Goal: Task Accomplishment & Management: Use online tool/utility

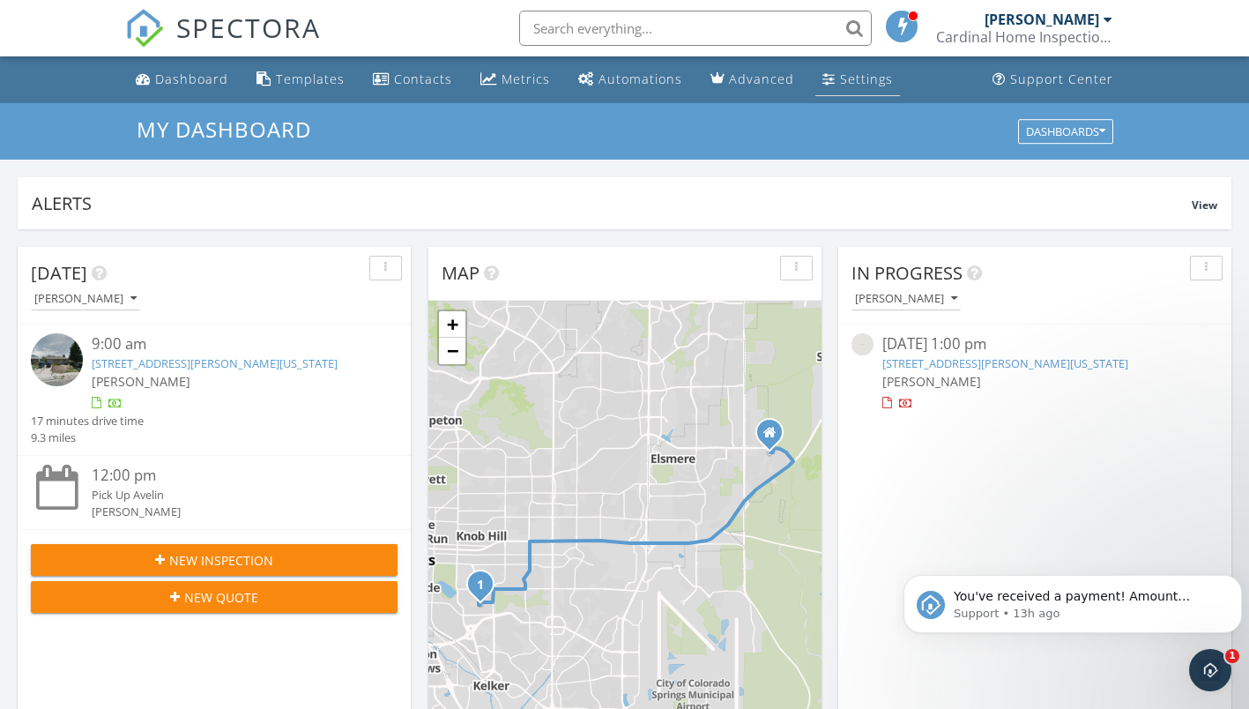
click at [858, 81] on div "Settings" at bounding box center [866, 79] width 53 height 17
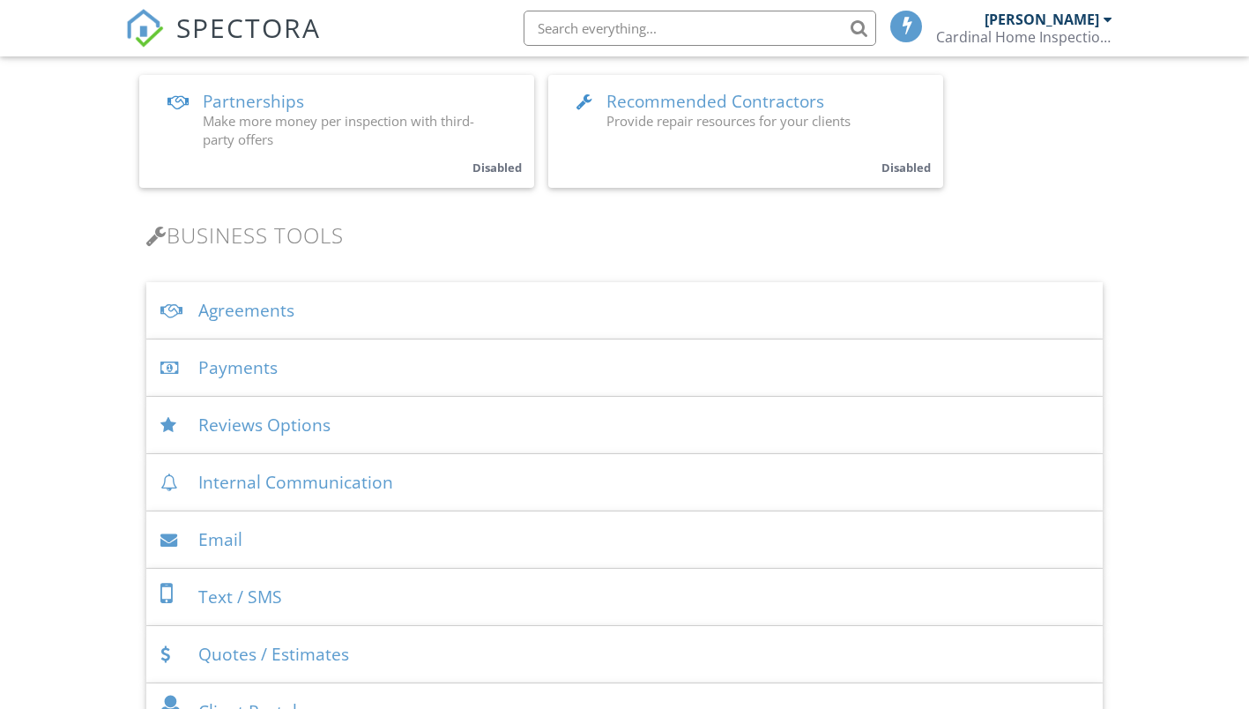
scroll to position [441, 0]
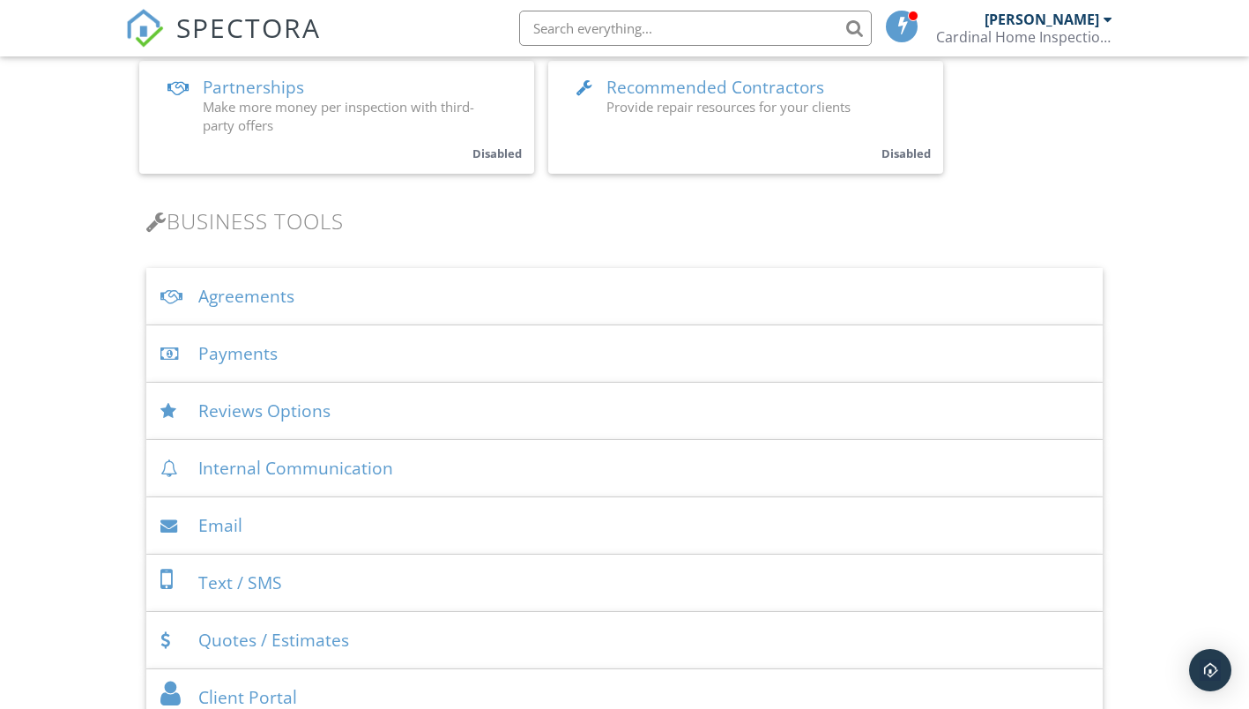
click at [270, 353] on div "Payments" at bounding box center [624, 353] width 957 height 57
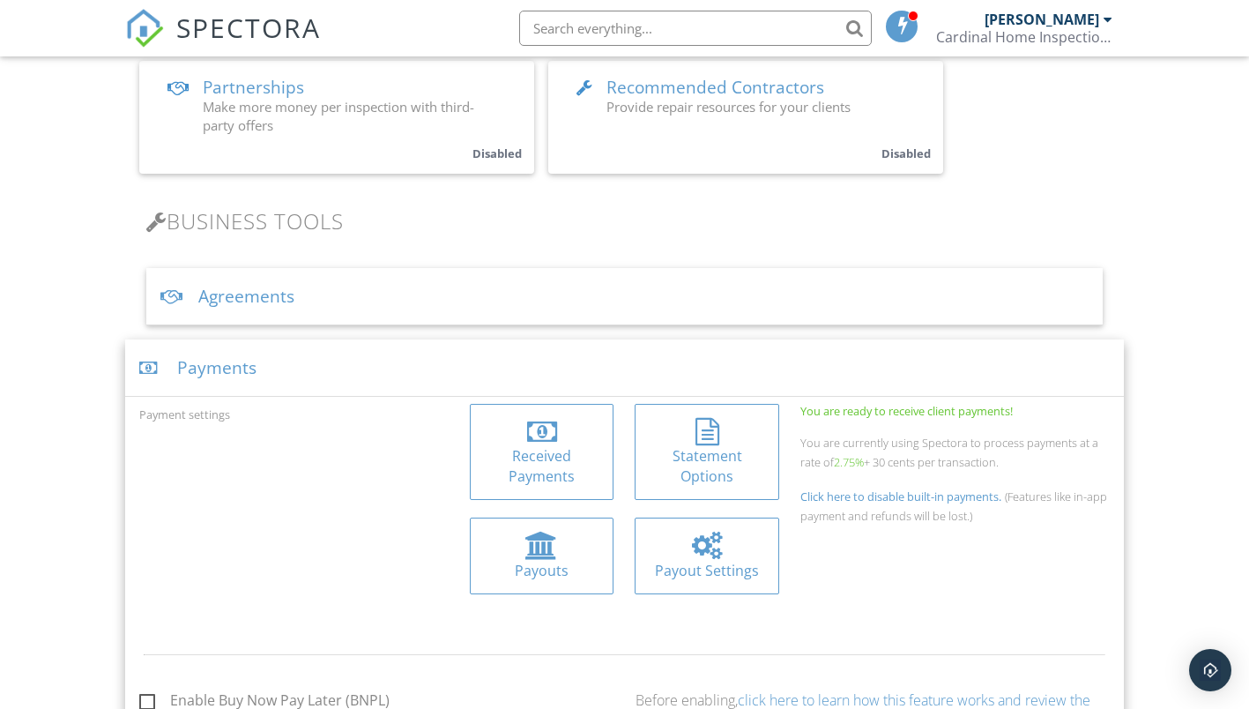
click at [571, 478] on div "Received Payments" at bounding box center [542, 466] width 116 height 40
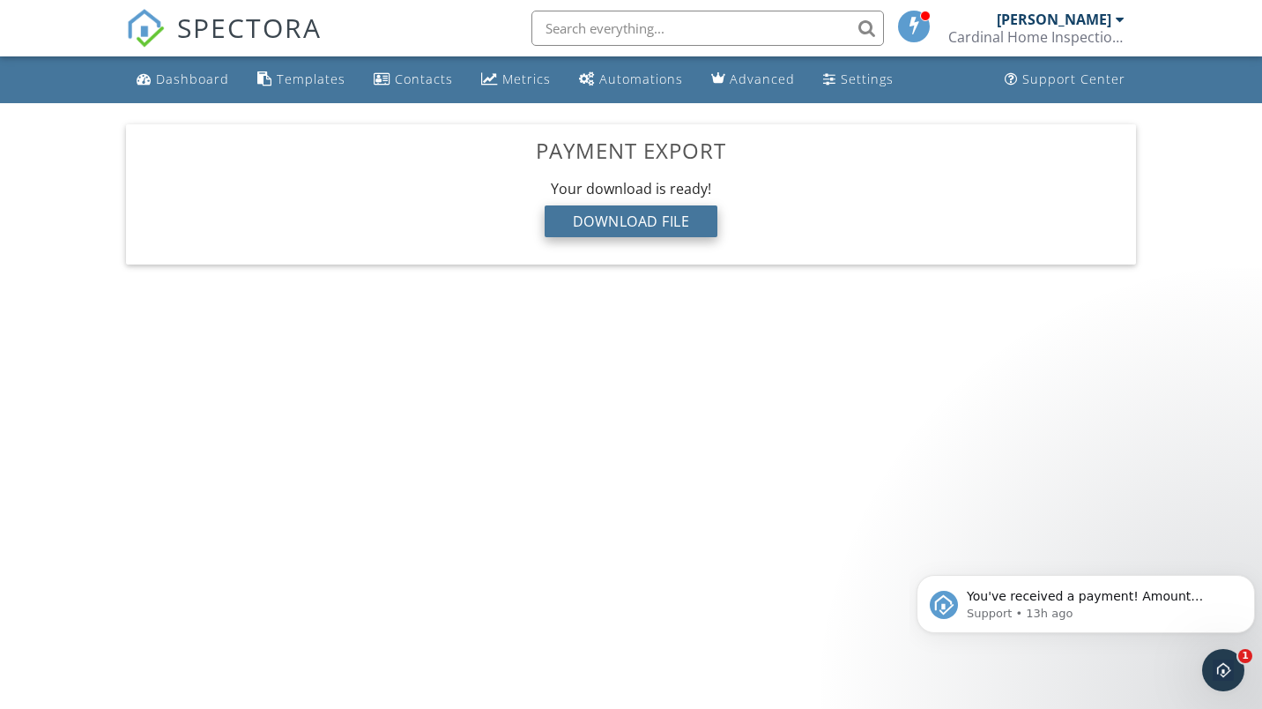
click at [659, 227] on div "Download File" at bounding box center [632, 221] width 174 height 32
click at [197, 74] on div "Dashboard" at bounding box center [192, 79] width 73 height 17
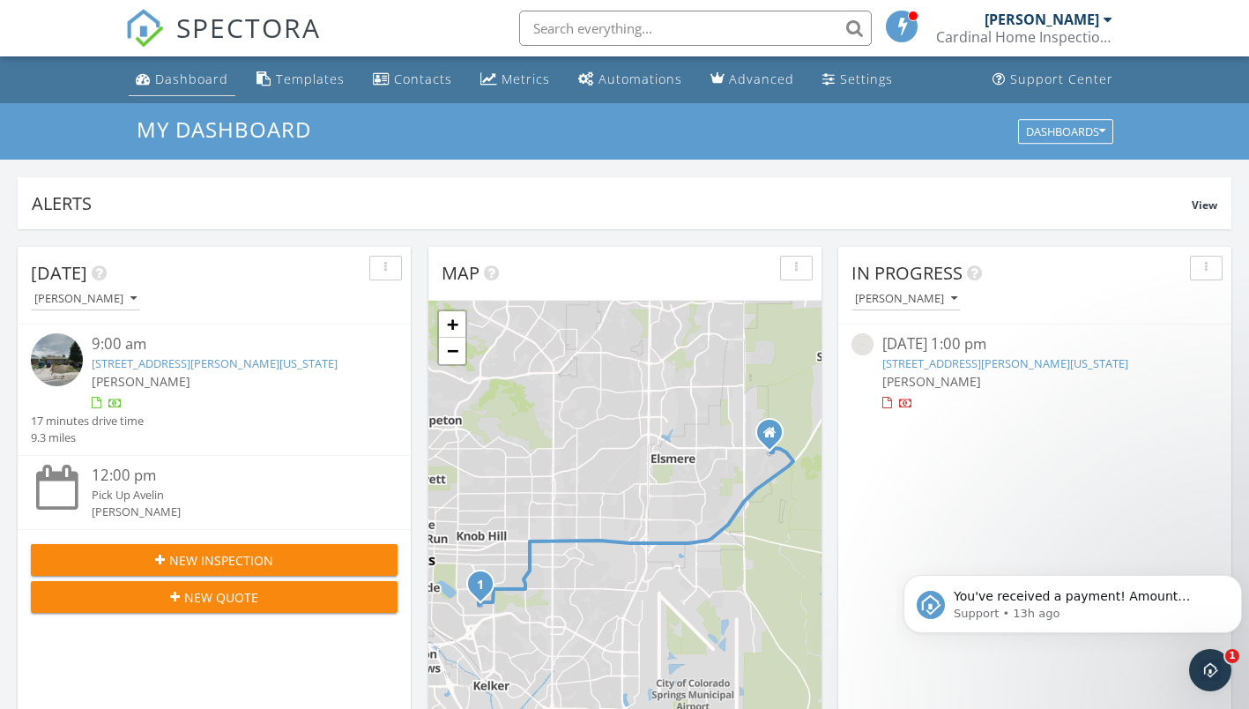
click at [171, 82] on div "Dashboard" at bounding box center [191, 79] width 73 height 17
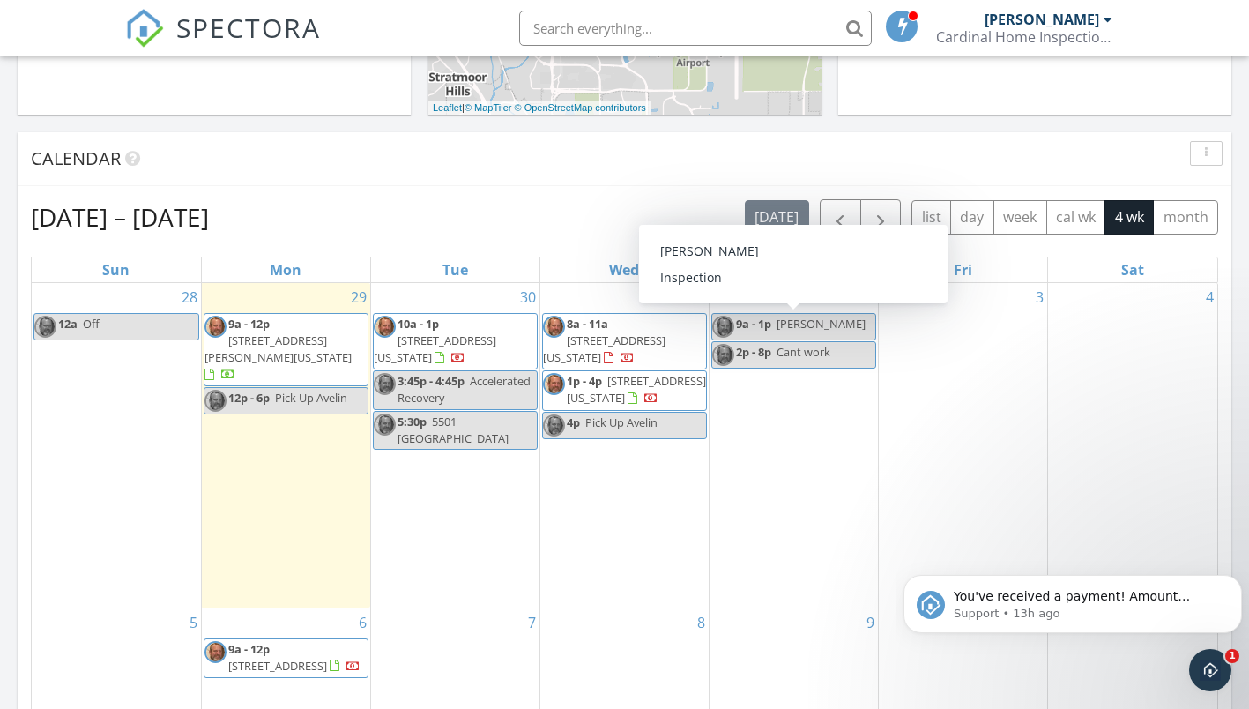
scroll to position [626, 0]
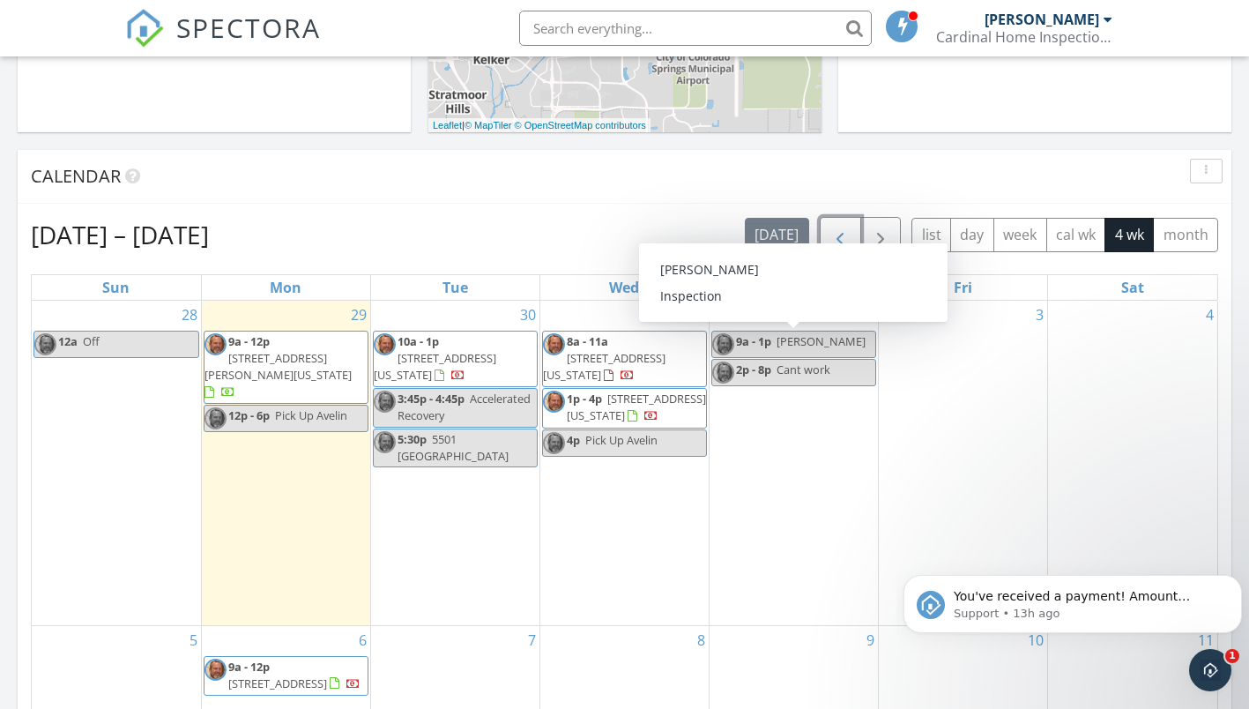
click at [844, 237] on span "button" at bounding box center [840, 235] width 21 height 21
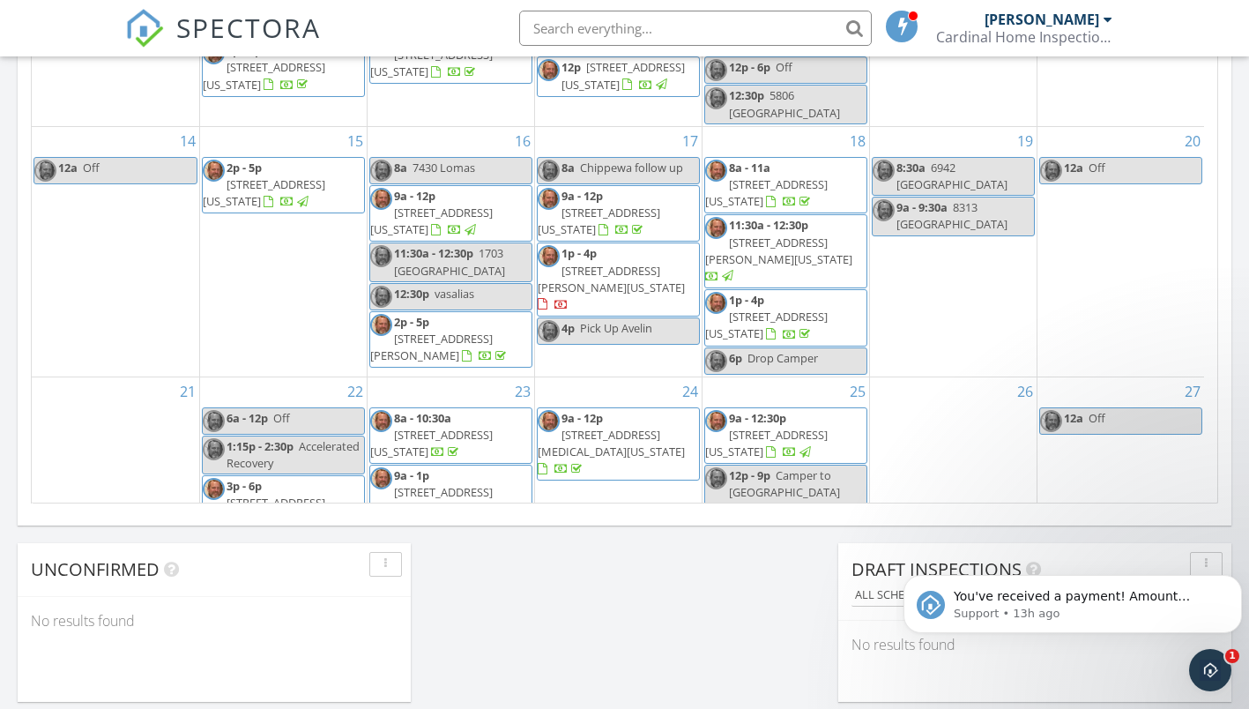
scroll to position [1155, 0]
